Goal: Task Accomplishment & Management: Manage account settings

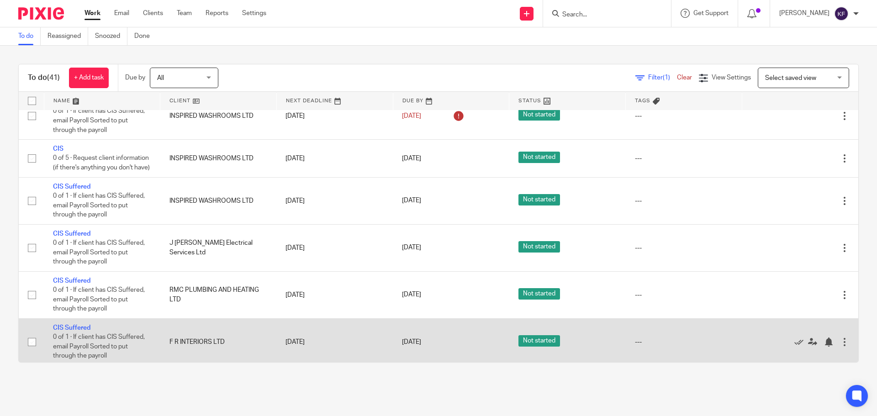
scroll to position [411, 0]
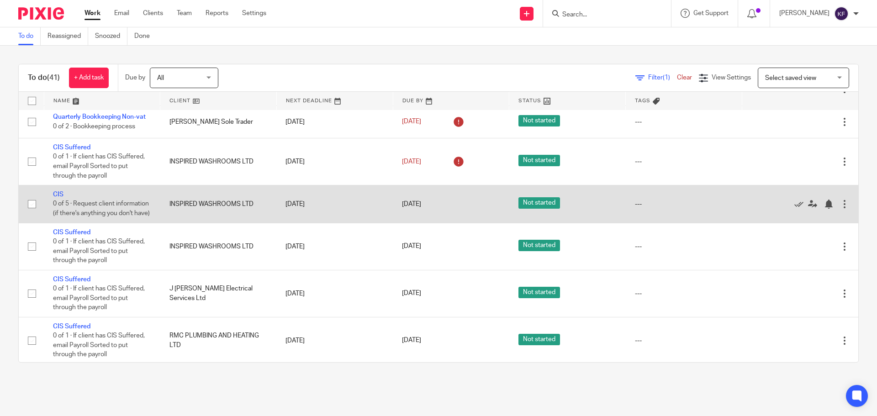
drag, startPoint x: 30, startPoint y: 207, endPoint x: 32, endPoint y: 194, distance: 13.9
click at [30, 207] on input "checkbox" at bounding box center [31, 204] width 17 height 17
checkbox input "true"
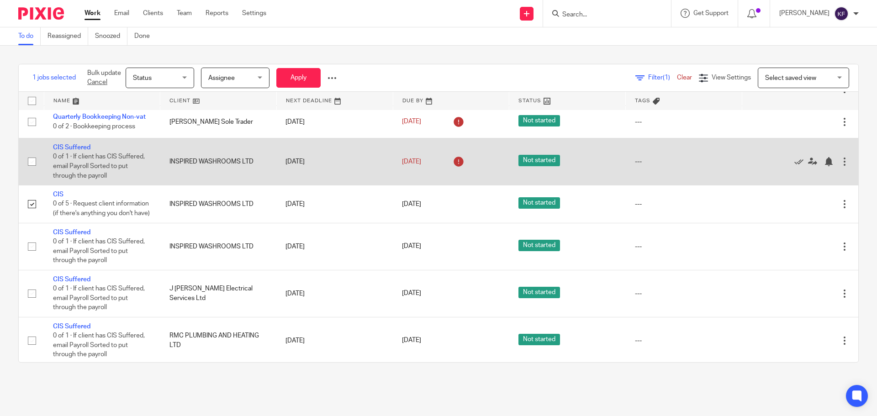
click at [32, 164] on input "checkbox" at bounding box center [31, 161] width 17 height 17
checkbox input "true"
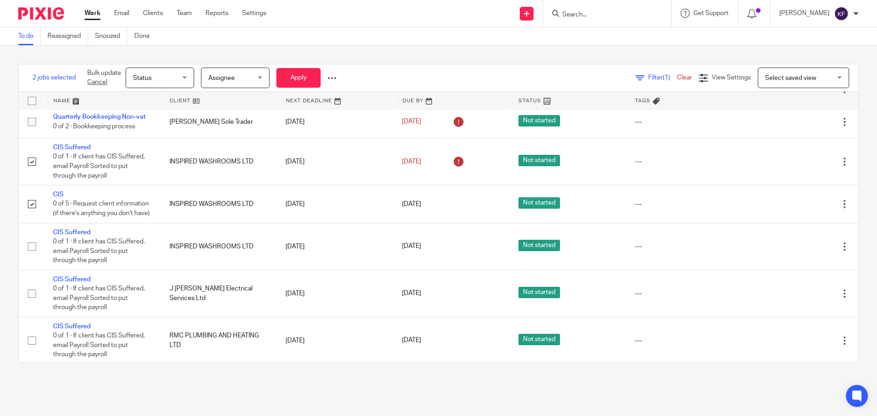
click at [151, 74] on span "Status" at bounding box center [157, 77] width 48 height 19
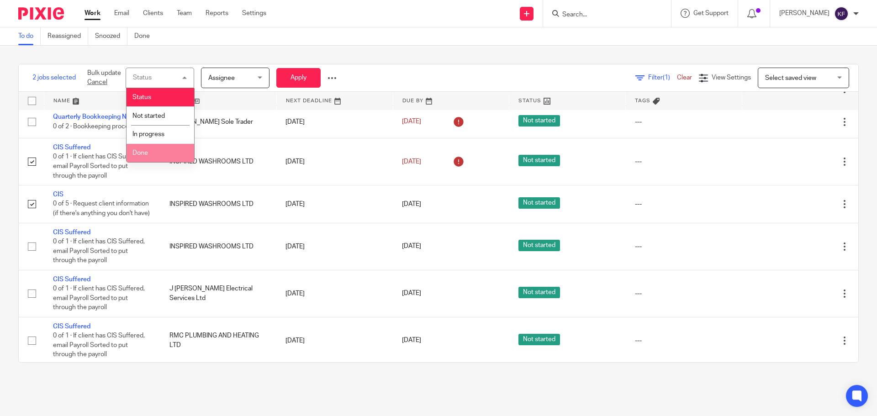
click at [149, 153] on li "Done" at bounding box center [161, 153] width 68 height 19
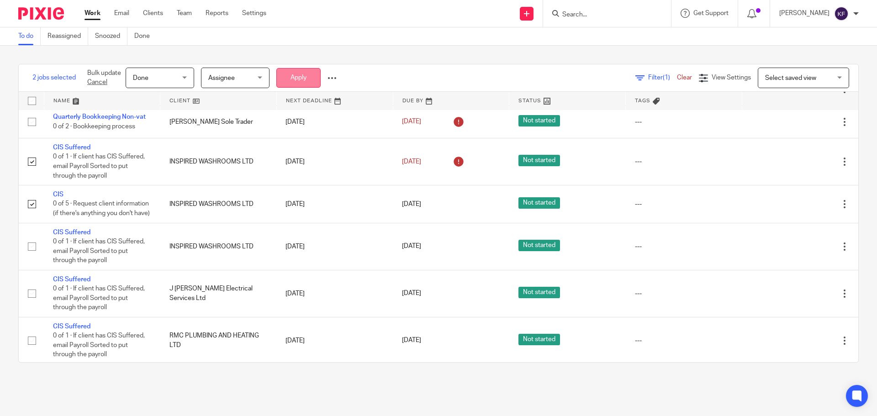
click at [296, 82] on button "Apply" at bounding box center [298, 78] width 44 height 20
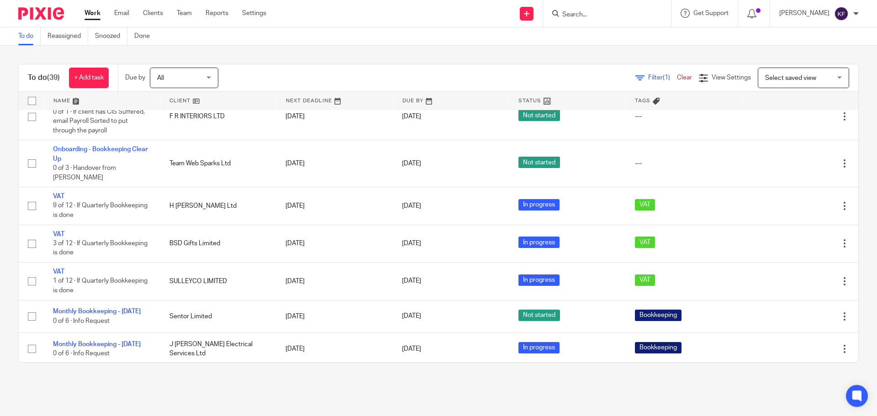
scroll to position [594, 0]
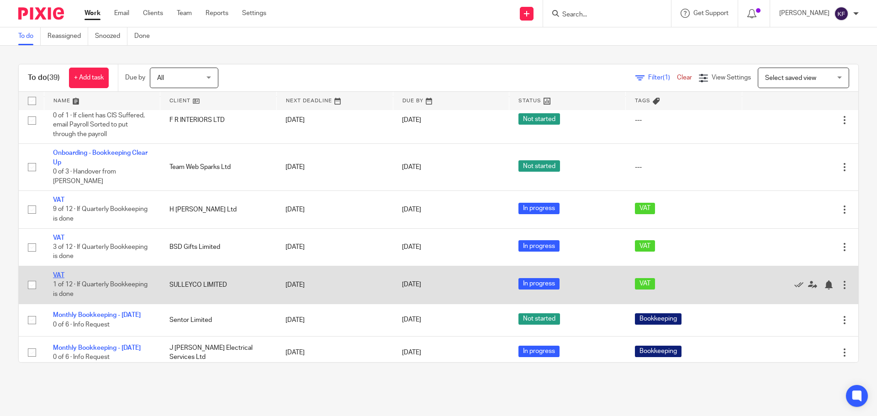
drag, startPoint x: 63, startPoint y: 263, endPoint x: 57, endPoint y: 265, distance: 6.5
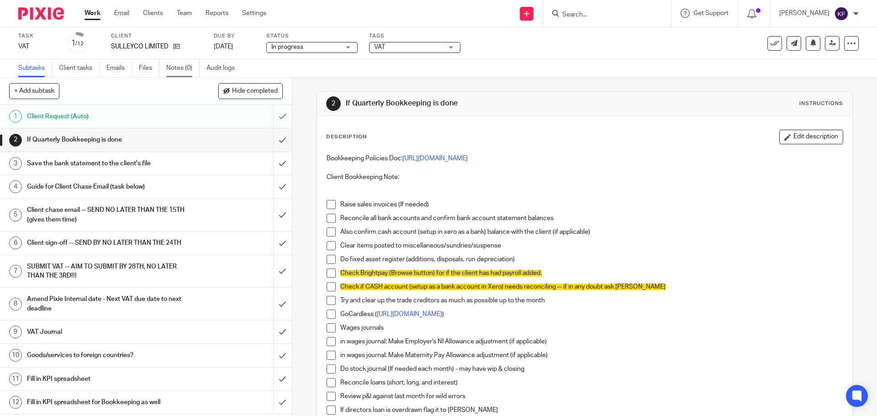
click at [180, 66] on link "Notes (0)" at bounding box center [182, 68] width 33 height 18
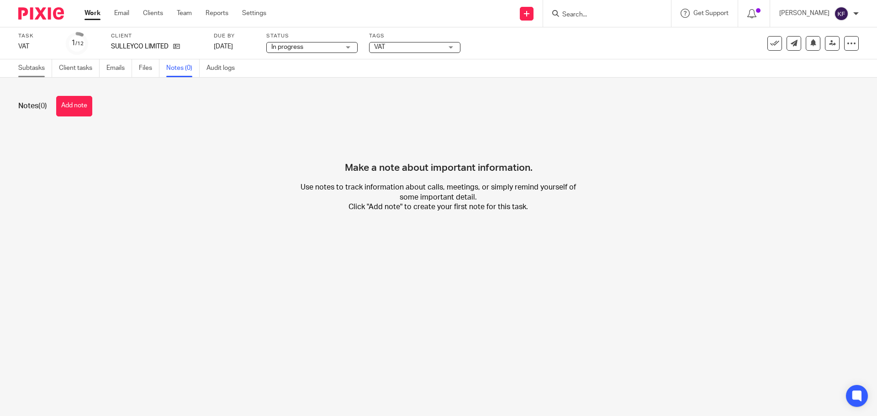
click at [33, 73] on link "Subtasks" at bounding box center [35, 68] width 34 height 18
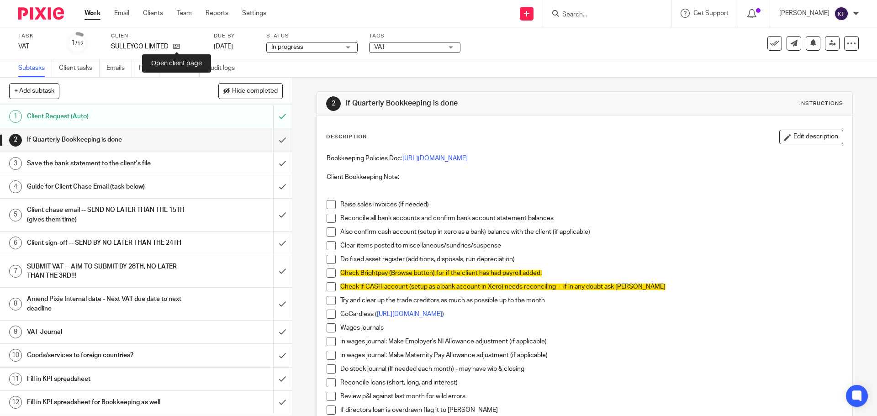
drag, startPoint x: 180, startPoint y: 47, endPoint x: 149, endPoint y: 49, distance: 30.7
click at [149, 49] on p "SULLEYCO LIMITED" at bounding box center [140, 46] width 58 height 9
click at [176, 44] on icon at bounding box center [176, 46] width 7 height 7
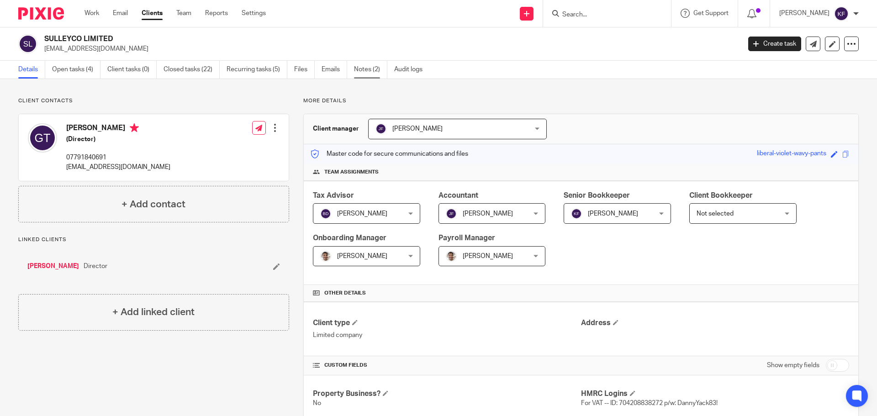
click at [366, 67] on link "Notes (2)" at bounding box center [370, 70] width 33 height 18
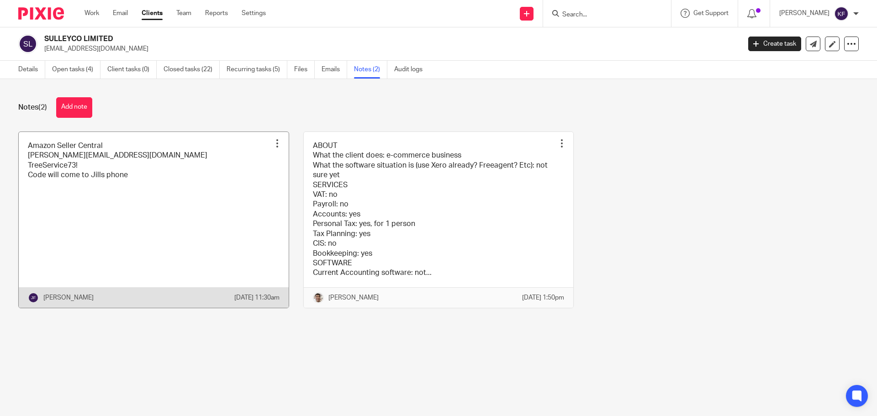
click at [75, 173] on link at bounding box center [154, 220] width 270 height 176
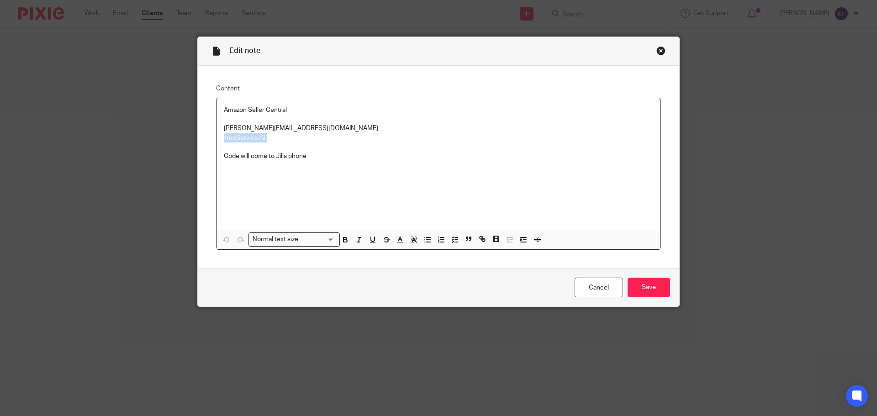
drag, startPoint x: 267, startPoint y: 136, endPoint x: 174, endPoint y: 133, distance: 93.2
click at [174, 133] on div "Edit note Content Amazon Seller Central jill@archimediaaccounts.co.uk TreeServi…" at bounding box center [438, 208] width 877 height 416
copy p "TreeService73!"
click at [656, 51] on div "Close this dialog window" at bounding box center [660, 50] width 9 height 9
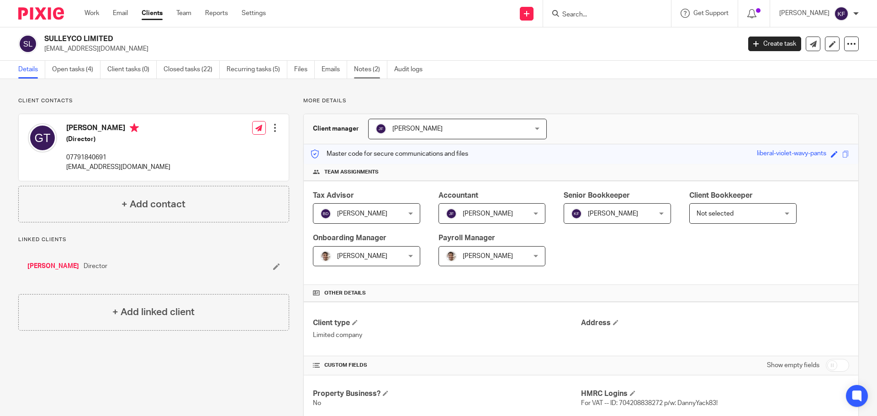
click at [371, 70] on link "Notes (2)" at bounding box center [370, 70] width 33 height 18
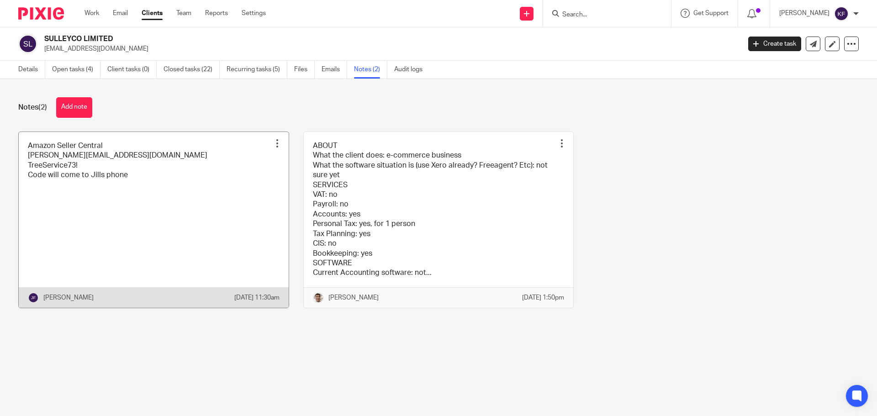
click at [79, 174] on link at bounding box center [154, 220] width 270 height 176
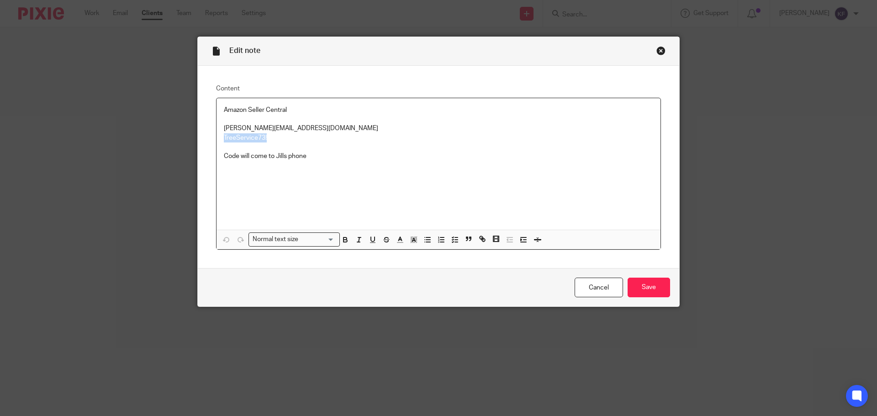
drag, startPoint x: 272, startPoint y: 138, endPoint x: 182, endPoint y: 137, distance: 90.0
click at [182, 137] on div "Edit note Content Amazon Seller Central jill@archimediaaccounts.co.uk TreeServi…" at bounding box center [438, 208] width 877 height 416
copy p "TreeService73!"
click at [661, 50] on div "Close this dialog window" at bounding box center [660, 50] width 9 height 9
